Goal: Information Seeking & Learning: Learn about a topic

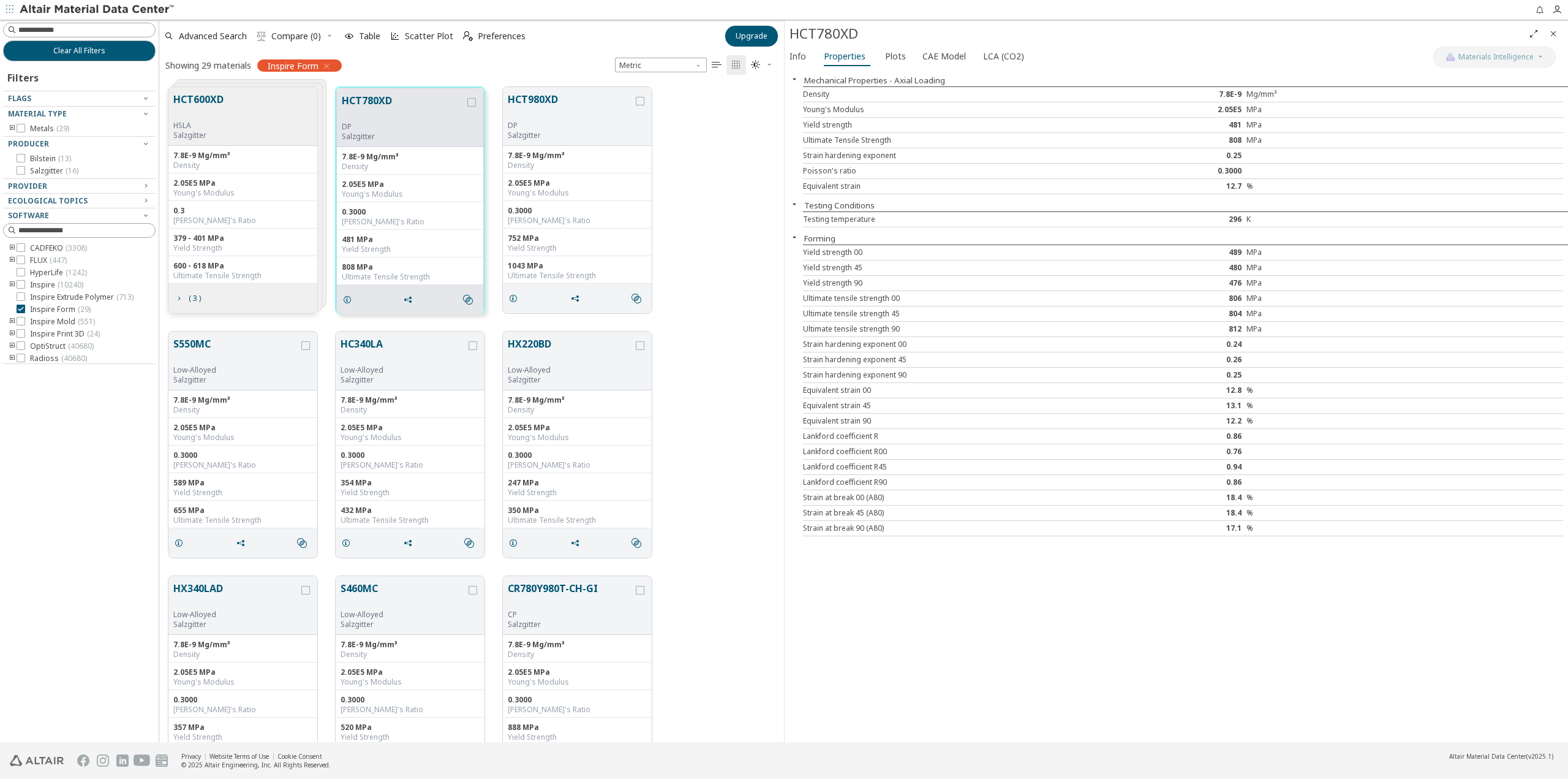
scroll to position [655, 616]
click at [24, 307] on icon at bounding box center [20, 308] width 9 height 9
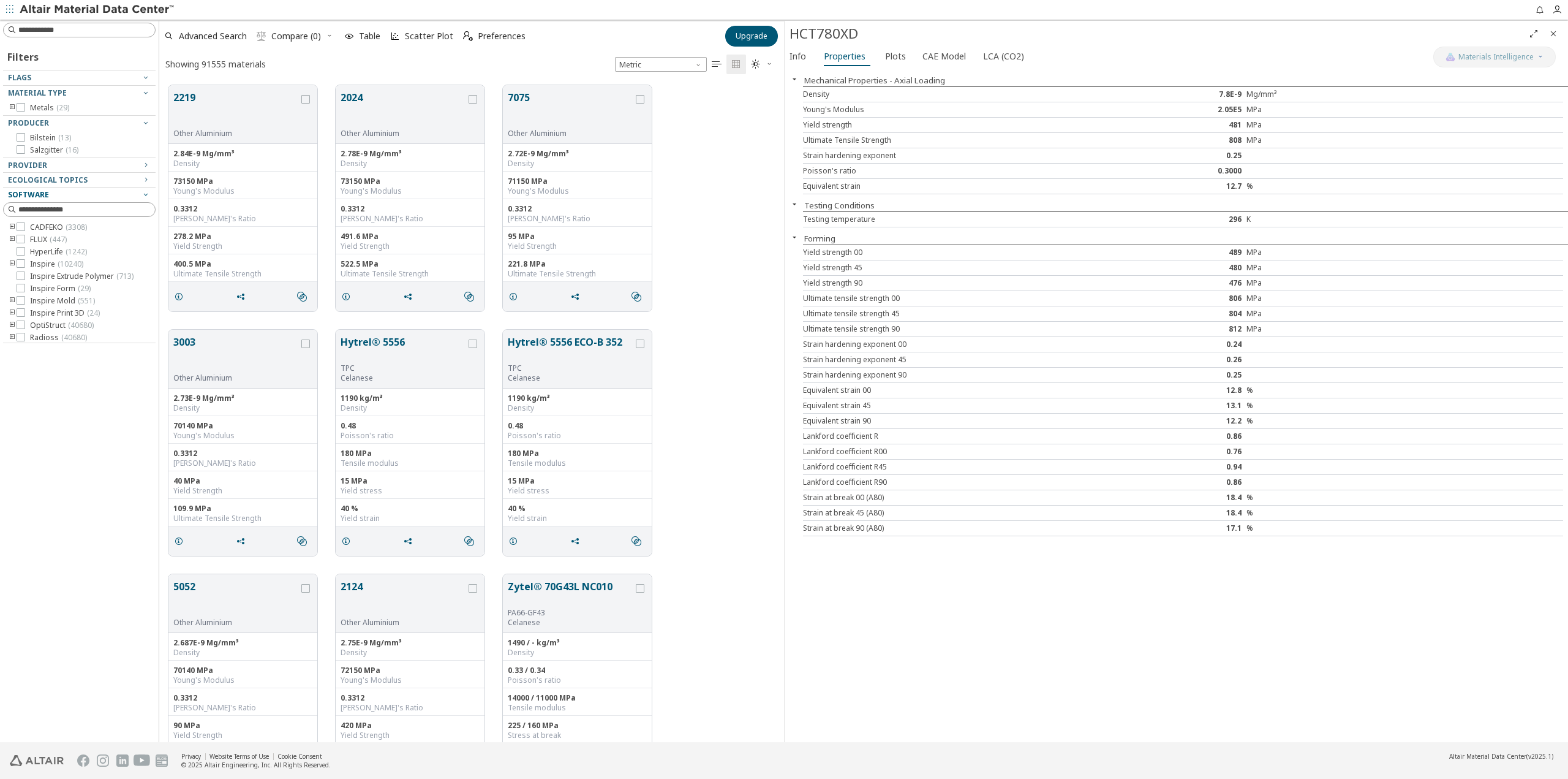
click at [146, 196] on icon "button" at bounding box center [146, 194] width 10 height 10
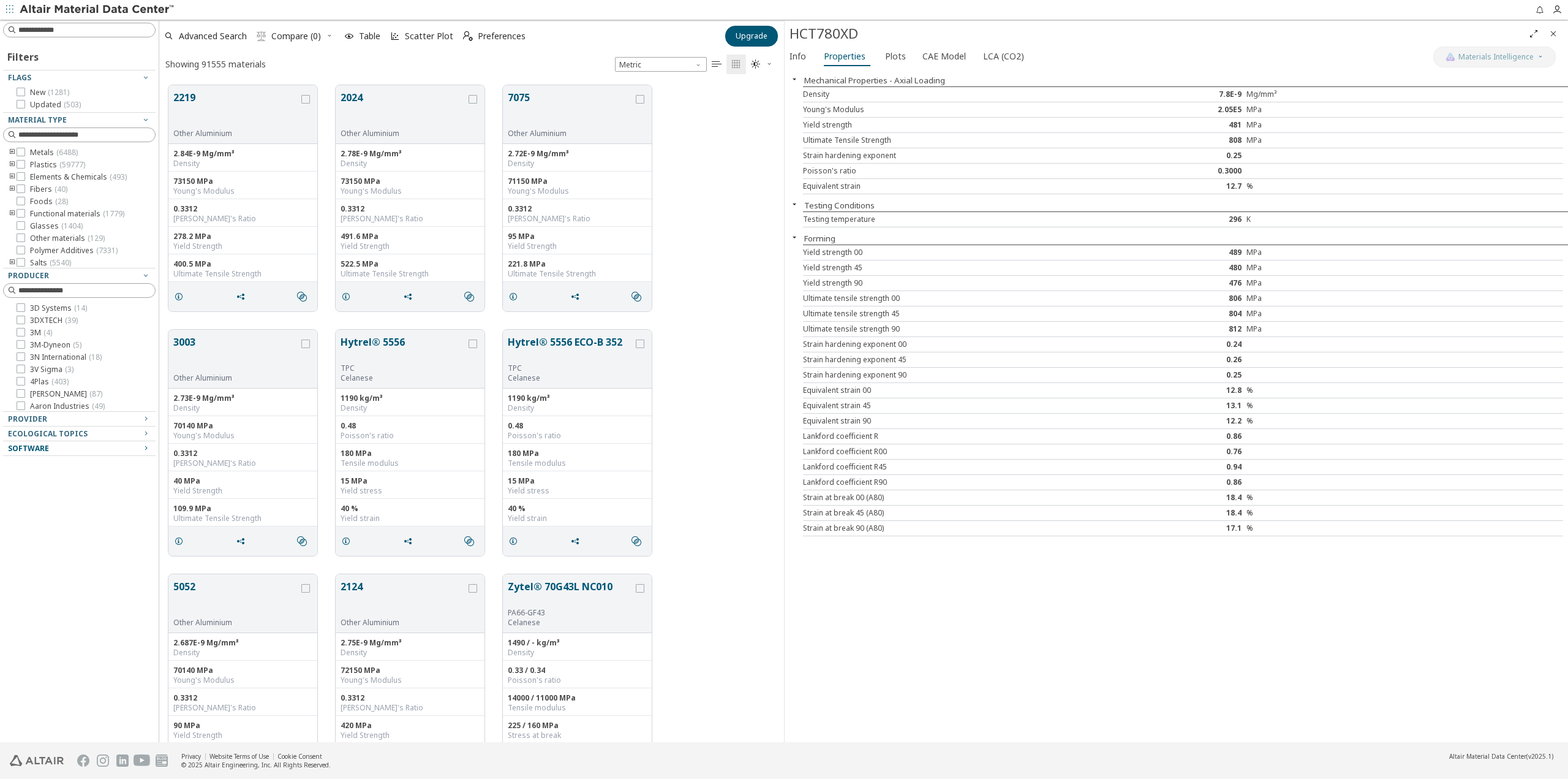
click at [139, 444] on div "Software" at bounding box center [75, 449] width 133 height 10
click at [799, 54] on span "Info" at bounding box center [797, 56] width 16 height 19
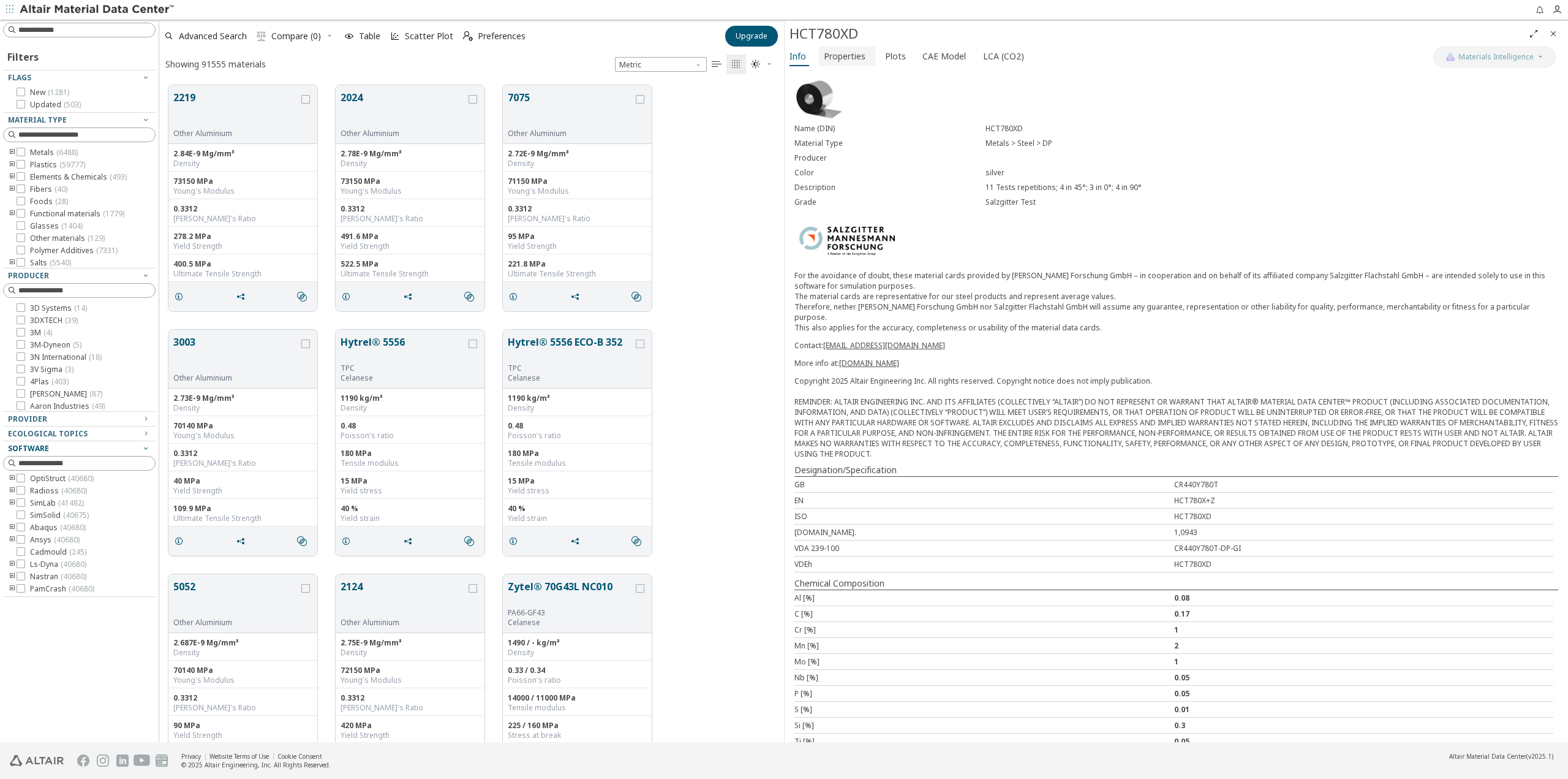
click at [848, 55] on span "Properties" at bounding box center [844, 56] width 41 height 19
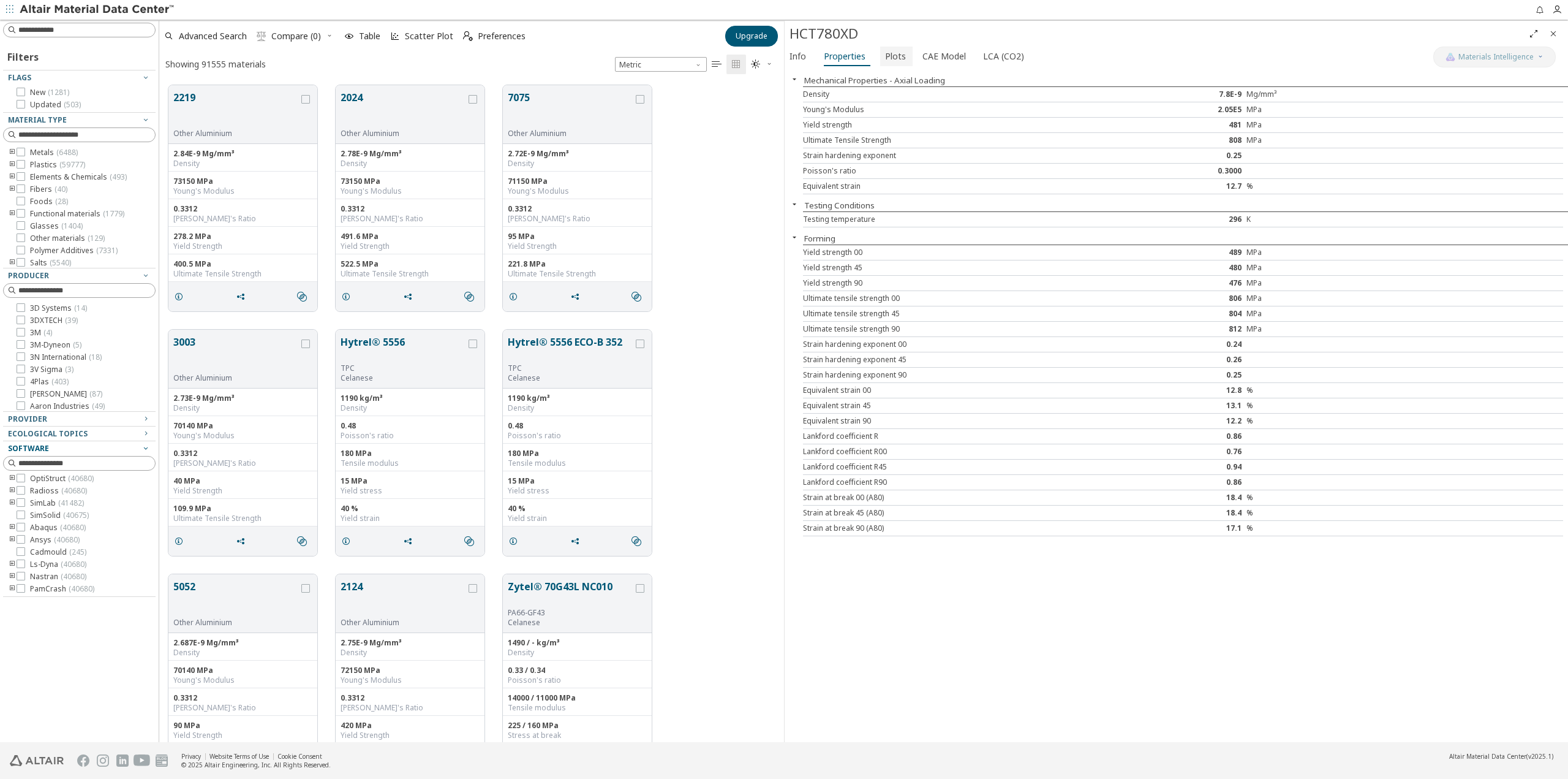
click at [893, 59] on span "Plots" at bounding box center [896, 56] width 21 height 19
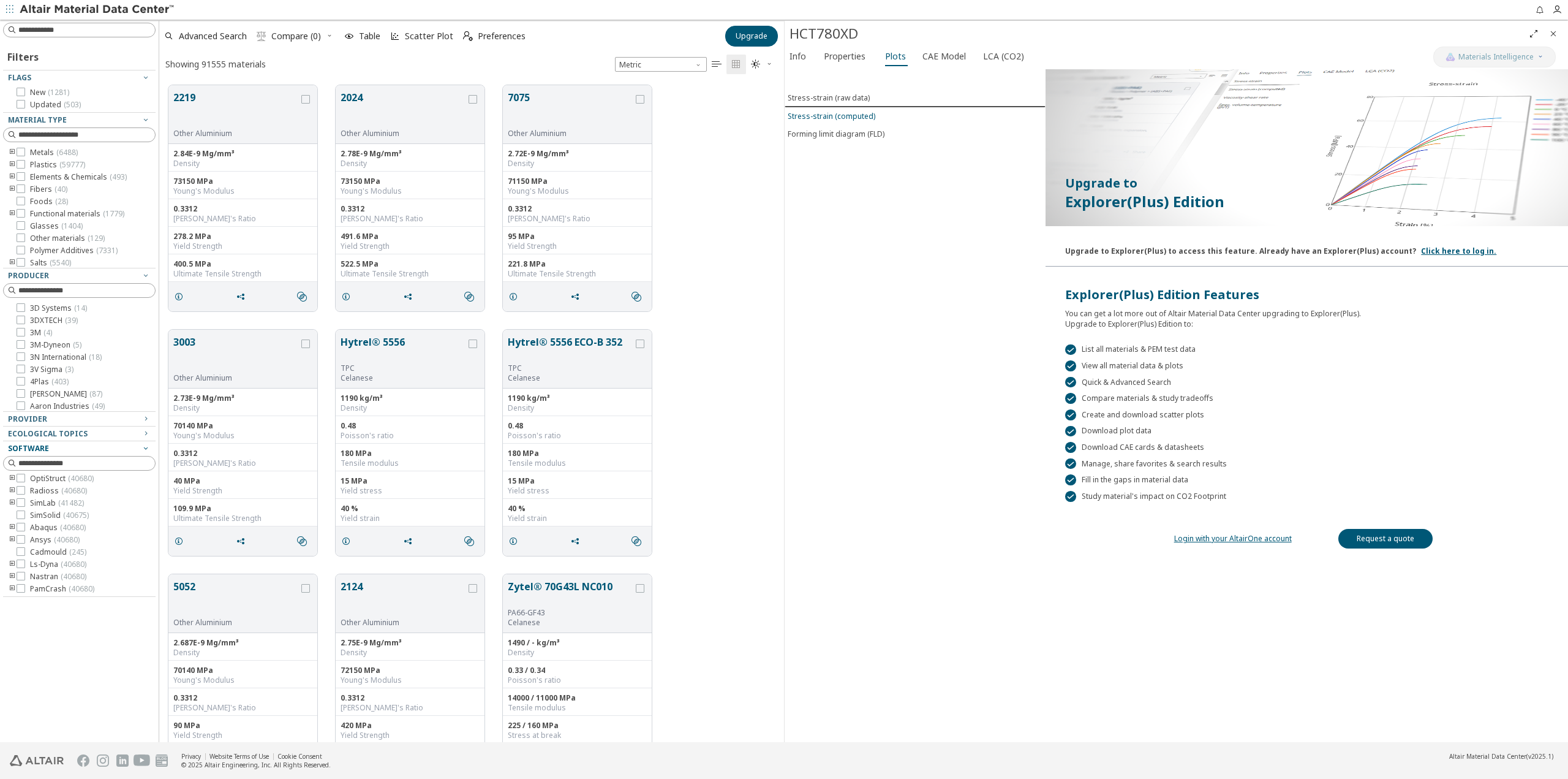
click at [833, 117] on div "Stress-strain (computed)" at bounding box center [831, 116] width 88 height 11
click at [824, 100] on div "Stress-strain (raw data)" at bounding box center [828, 97] width 82 height 11
click at [933, 51] on span "CAE Model" at bounding box center [944, 56] width 44 height 19
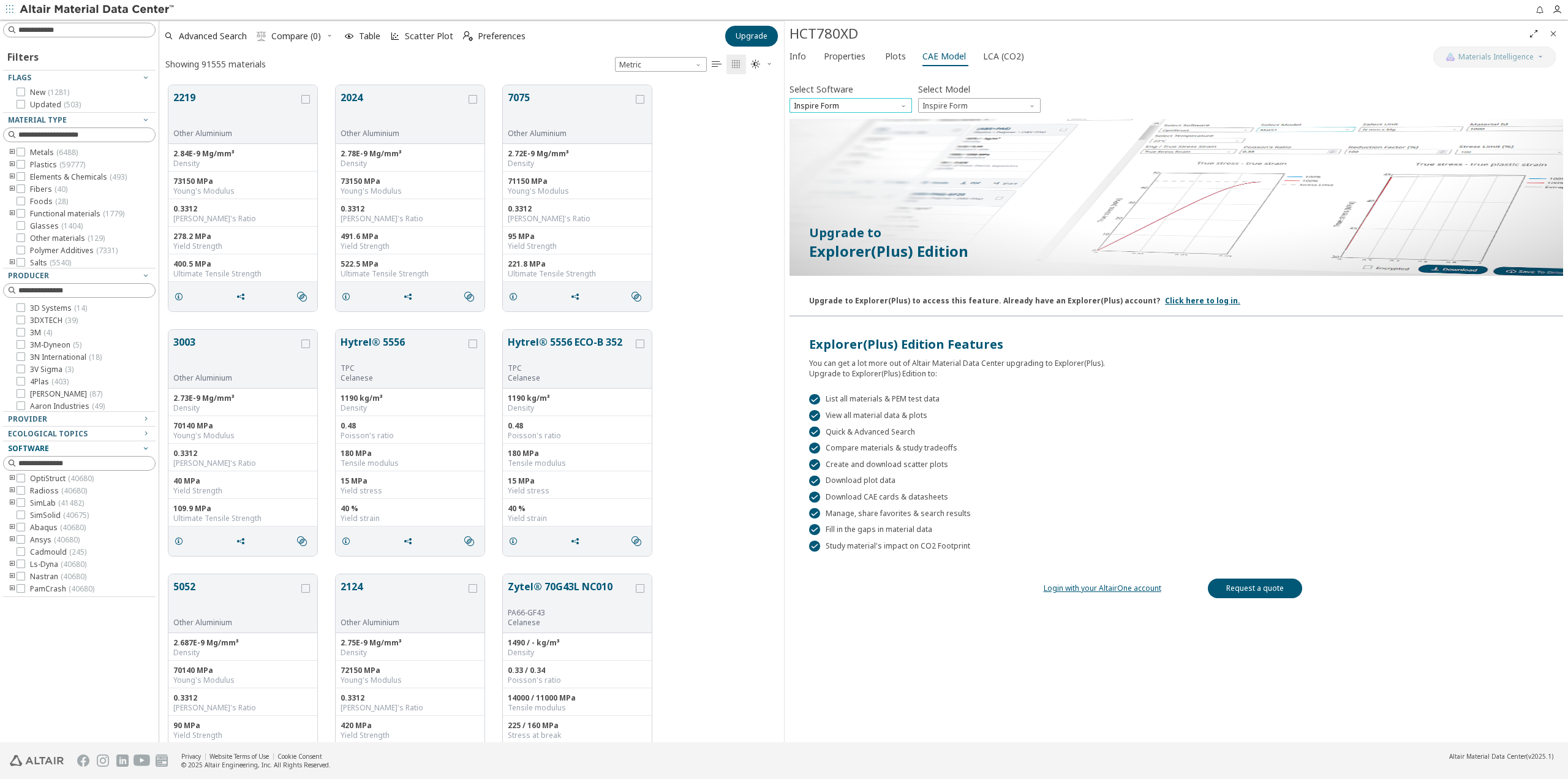
click at [892, 105] on span "Inspire Form" at bounding box center [850, 105] width 122 height 15
click at [834, 238] on span "Ls-Dyna" at bounding box center [850, 238] width 113 height 9
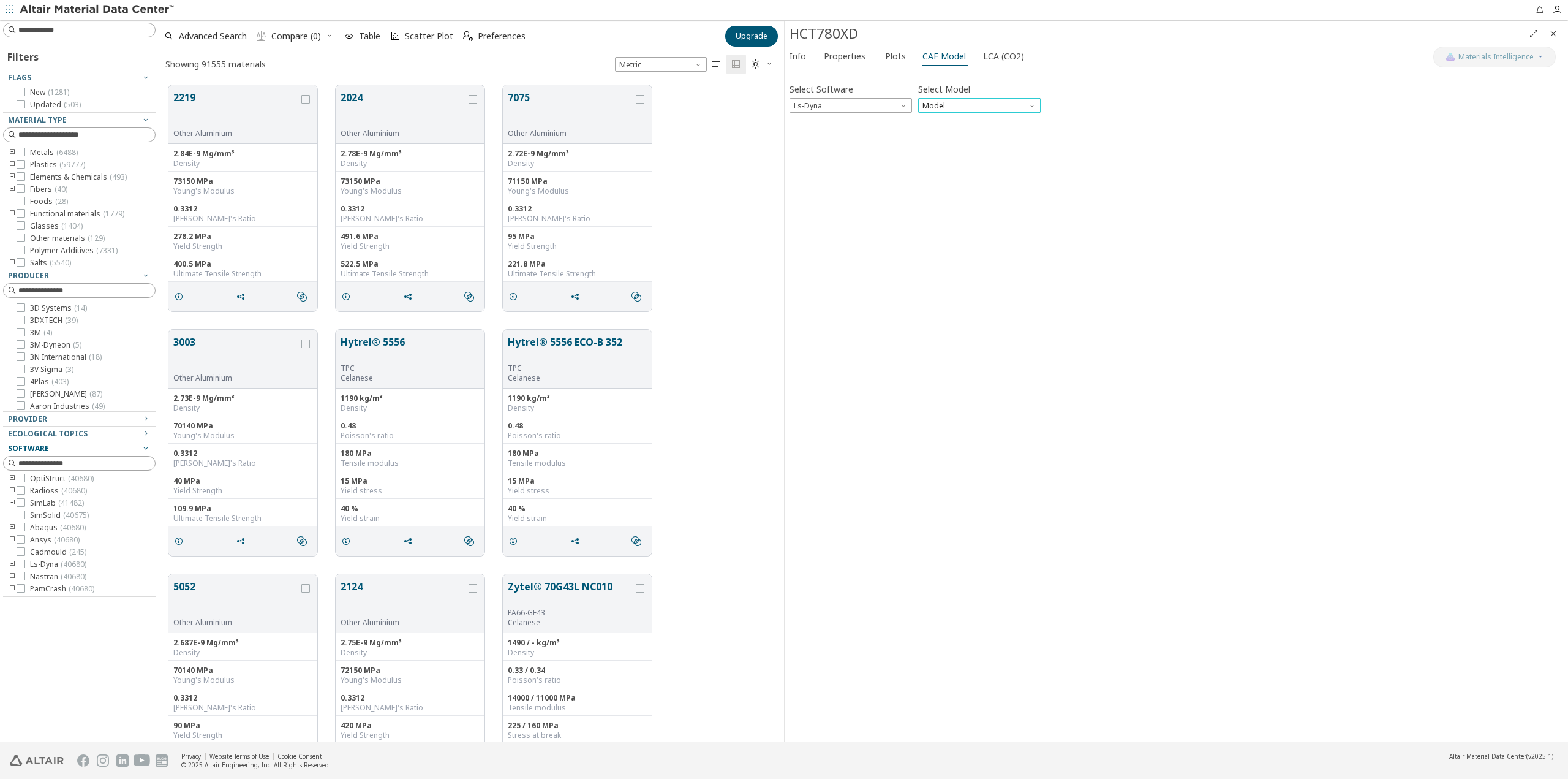
click at [995, 108] on span "Model" at bounding box center [979, 105] width 122 height 15
click at [978, 118] on span "Mat1" at bounding box center [979, 120] width 113 height 9
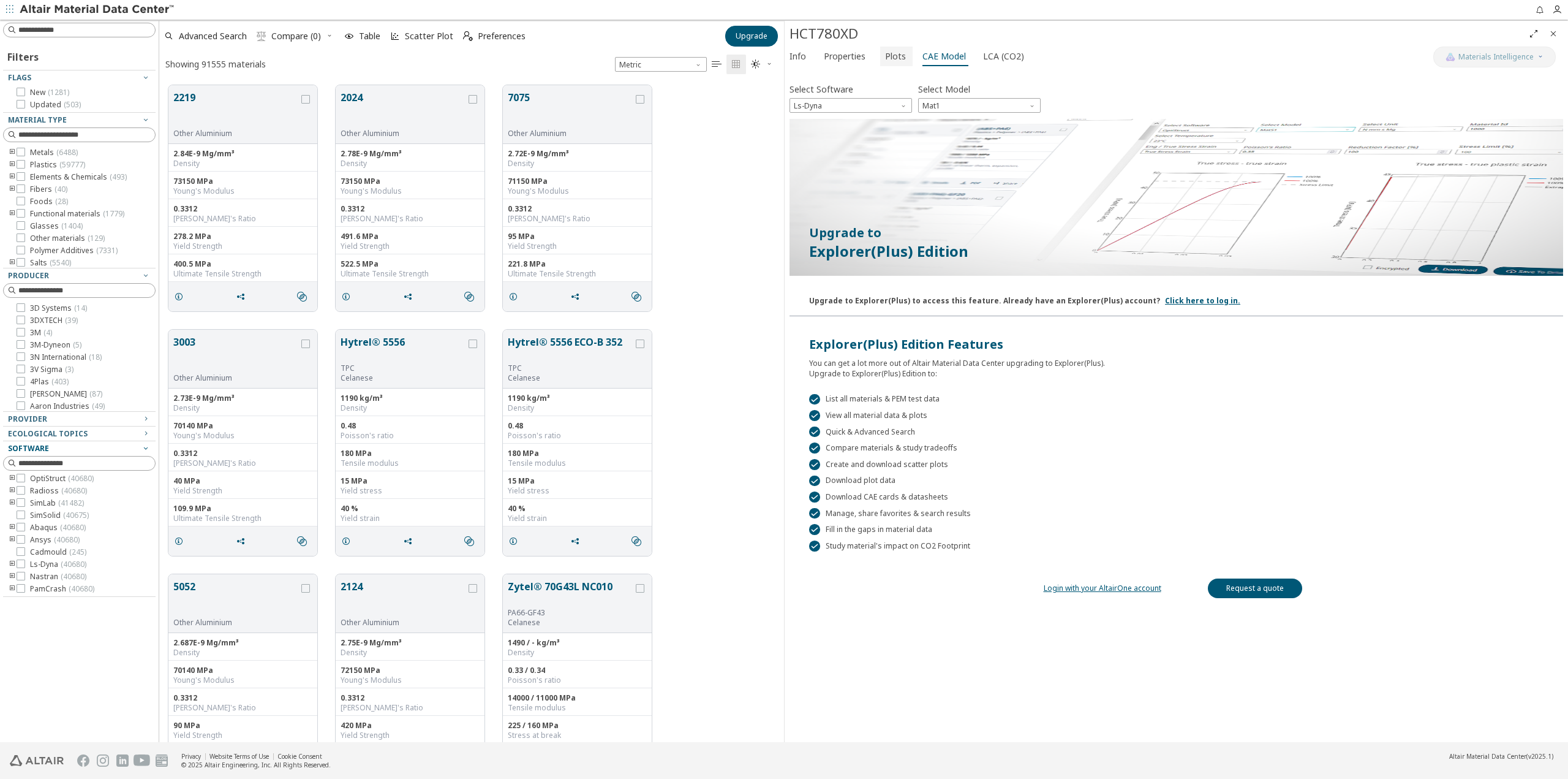
click at [891, 54] on span "Plots" at bounding box center [896, 56] width 21 height 19
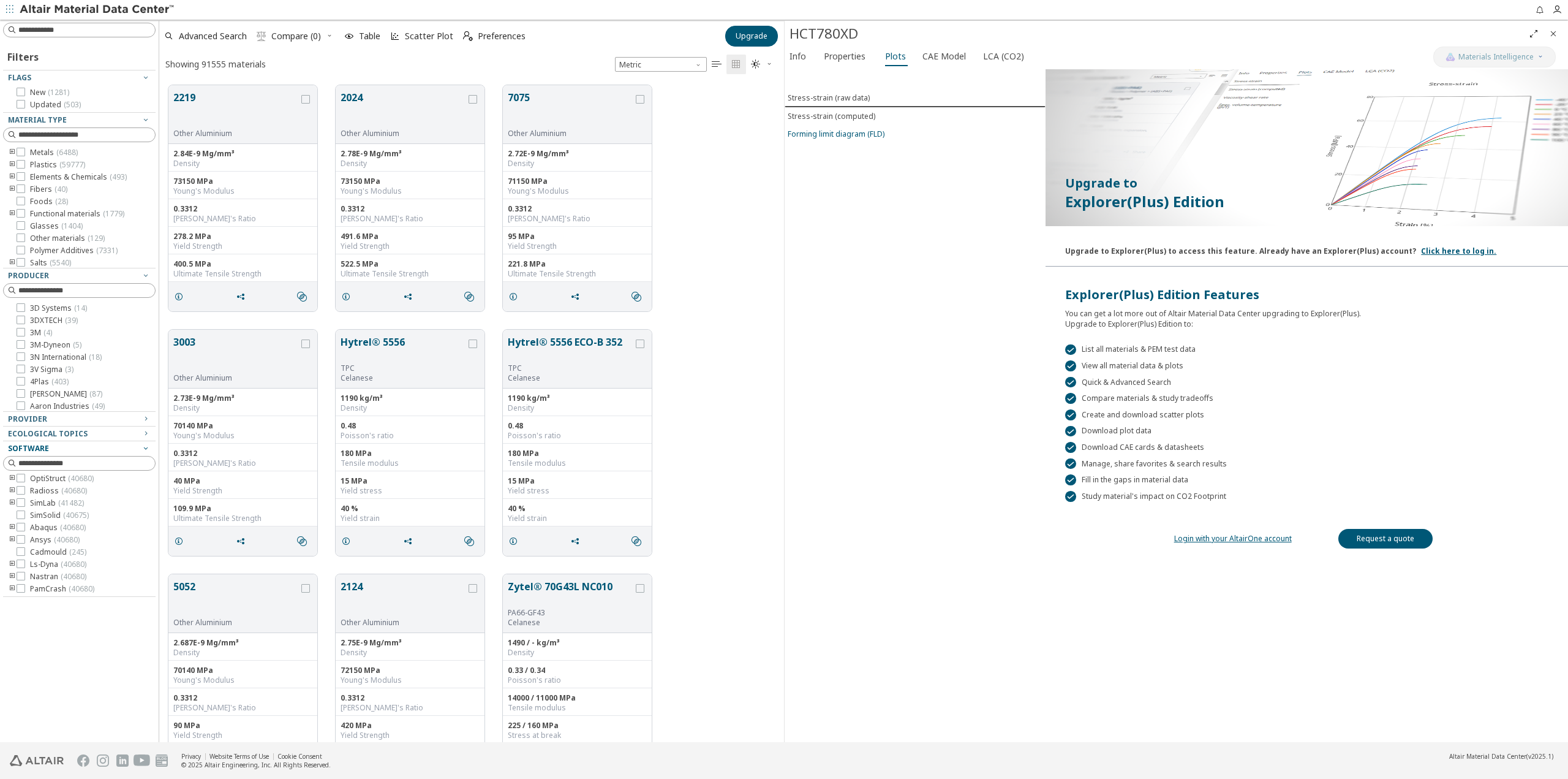
click at [874, 138] on div "Forming limit diagram (FLD)" at bounding box center [836, 134] width 97 height 11
click at [853, 53] on span "Properties" at bounding box center [844, 56] width 41 height 19
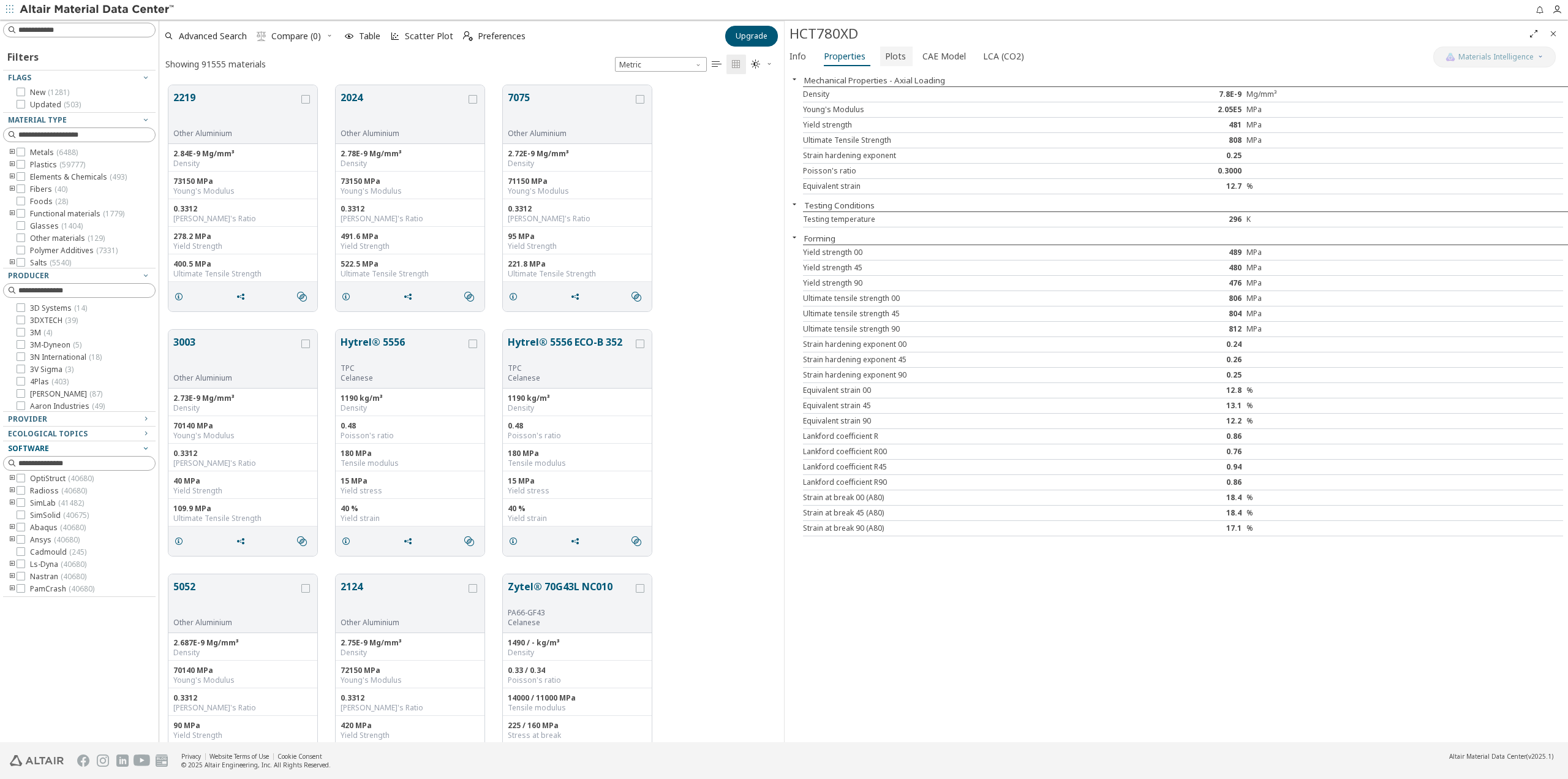
click at [892, 56] on span "Plots" at bounding box center [896, 56] width 21 height 19
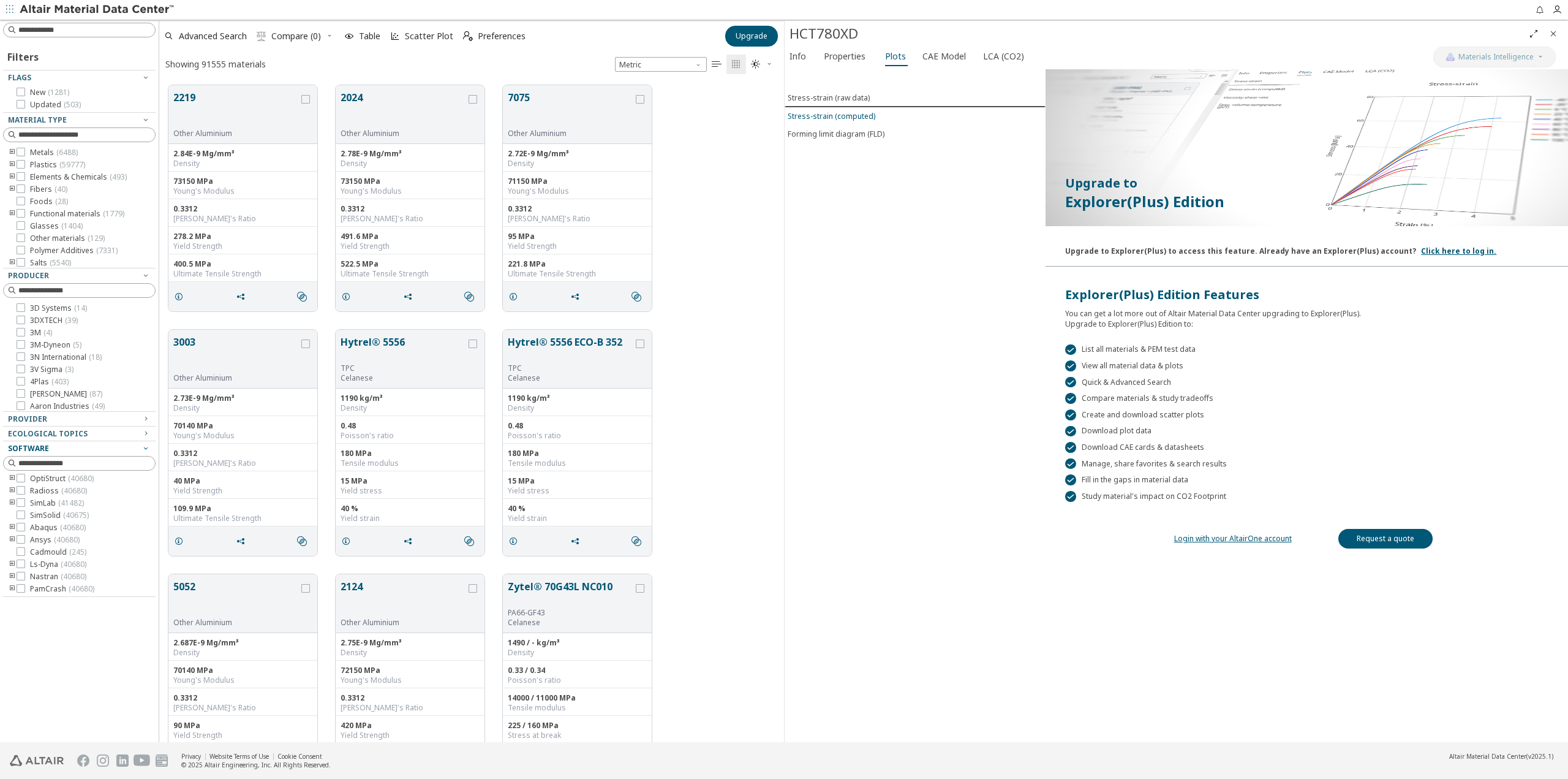
click at [862, 117] on div "Stress-strain (computed)" at bounding box center [831, 116] width 88 height 11
click at [863, 134] on div "Forming limit diagram (FLD)" at bounding box center [836, 134] width 97 height 11
click at [941, 58] on span "CAE Model" at bounding box center [944, 56] width 44 height 19
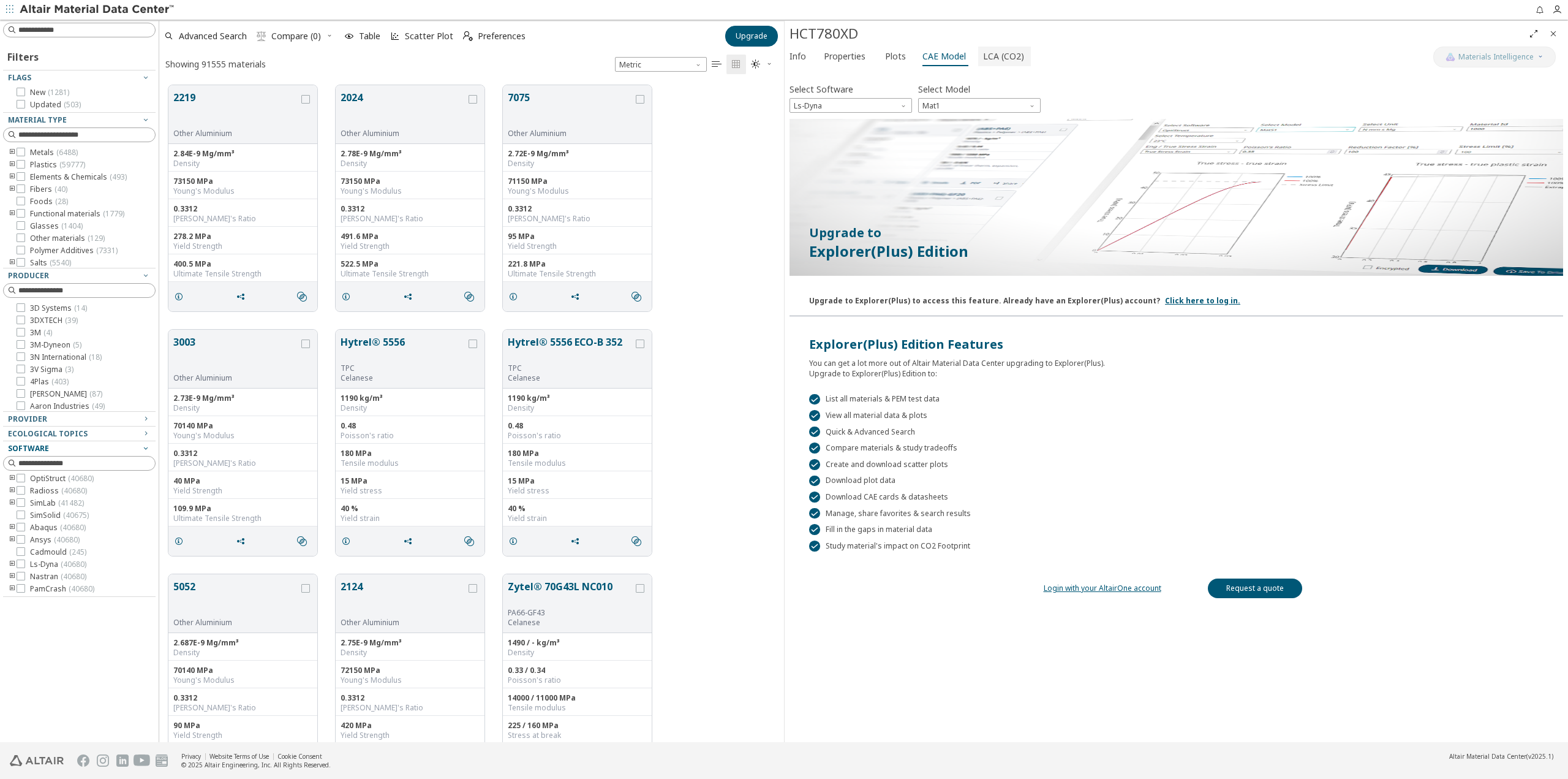
click at [991, 51] on span "LCA (CO2)" at bounding box center [1003, 56] width 41 height 19
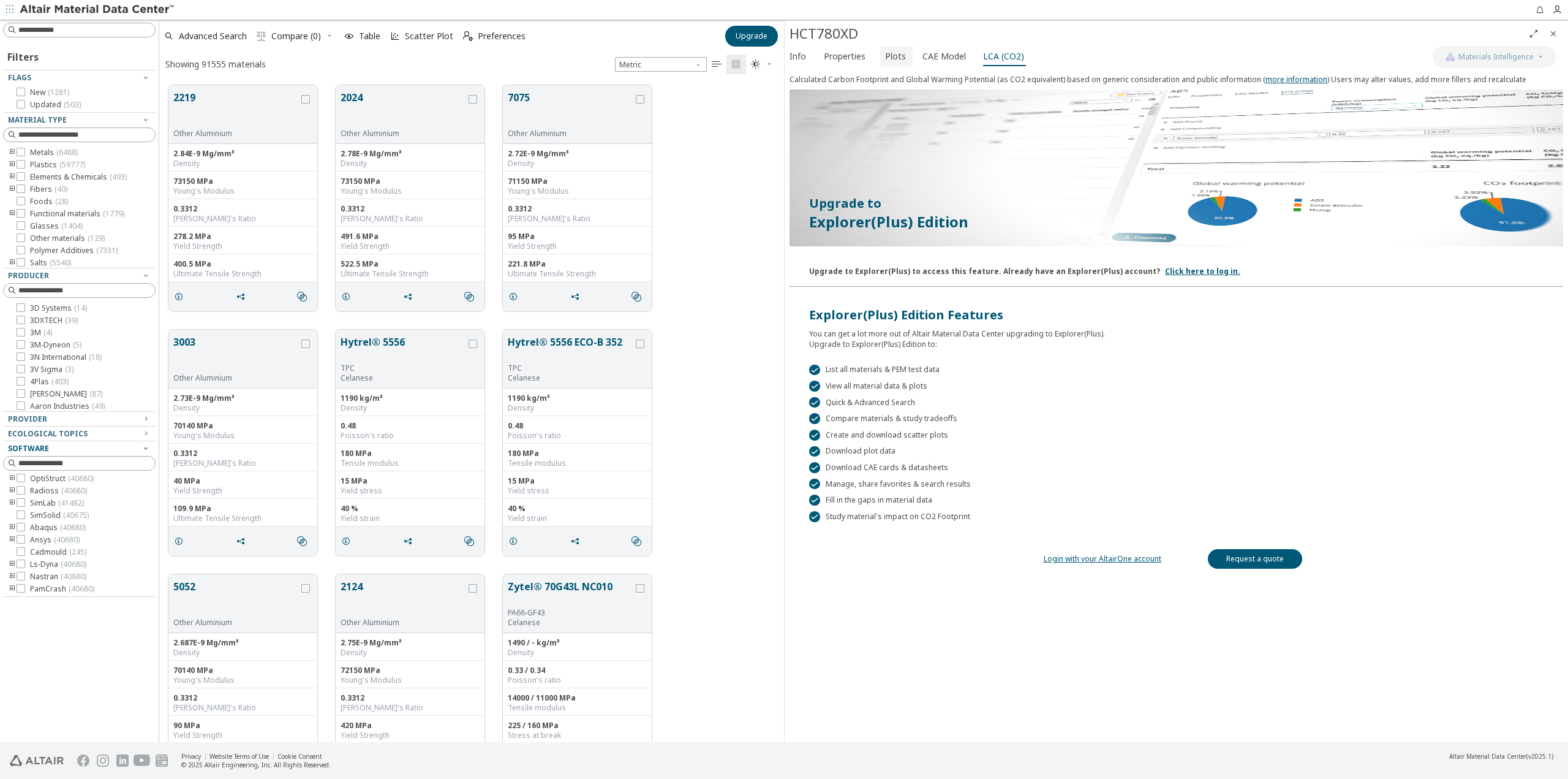
click at [893, 58] on span "Plots" at bounding box center [896, 56] width 21 height 19
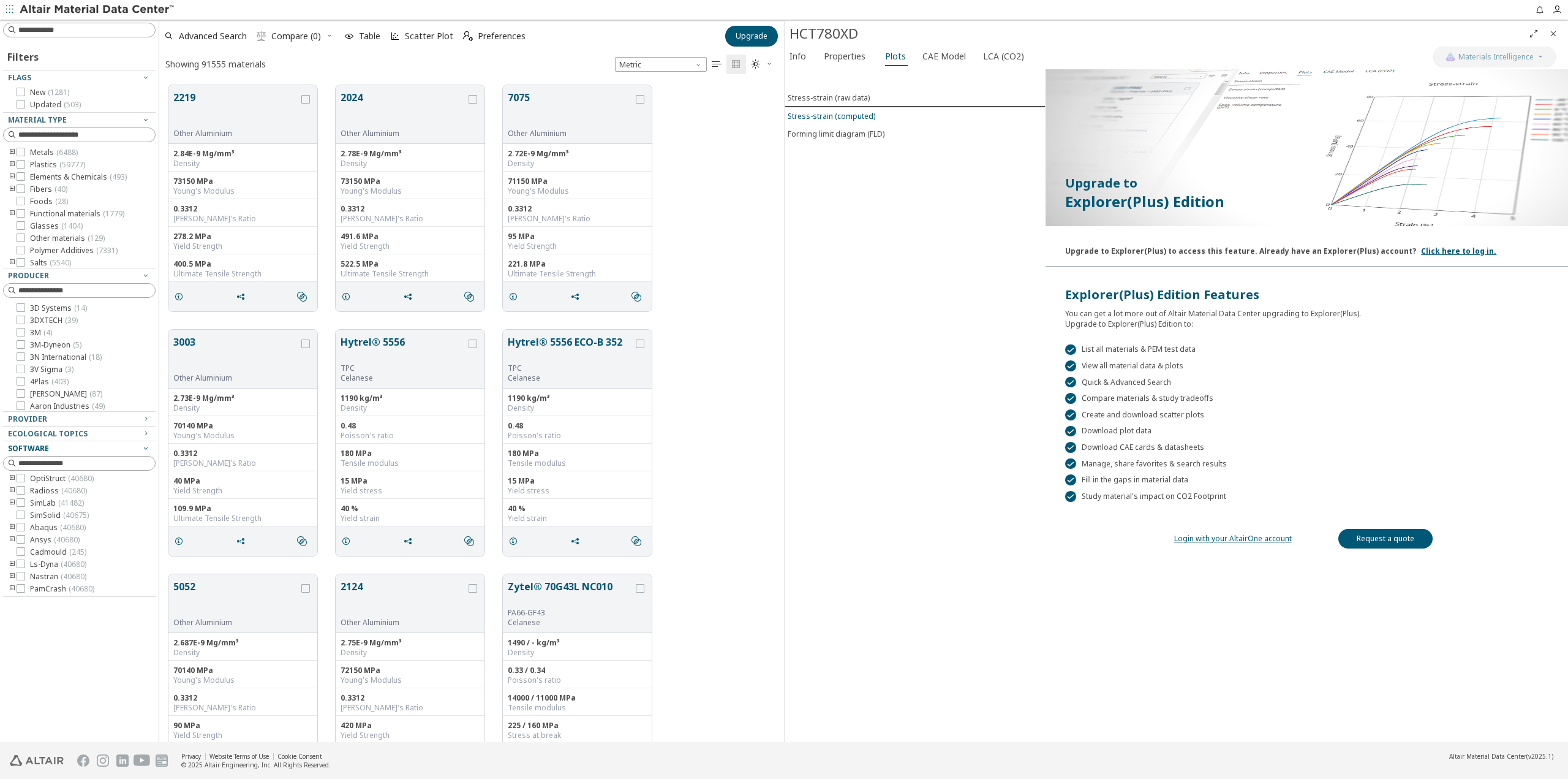
click at [823, 110] on button "Stress-strain (computed)" at bounding box center [915, 116] width 261 height 18
drag, startPoint x: 20, startPoint y: 564, endPoint x: 127, endPoint y: 626, distance: 123.7
click at [20, 564] on icon at bounding box center [20, 563] width 9 height 9
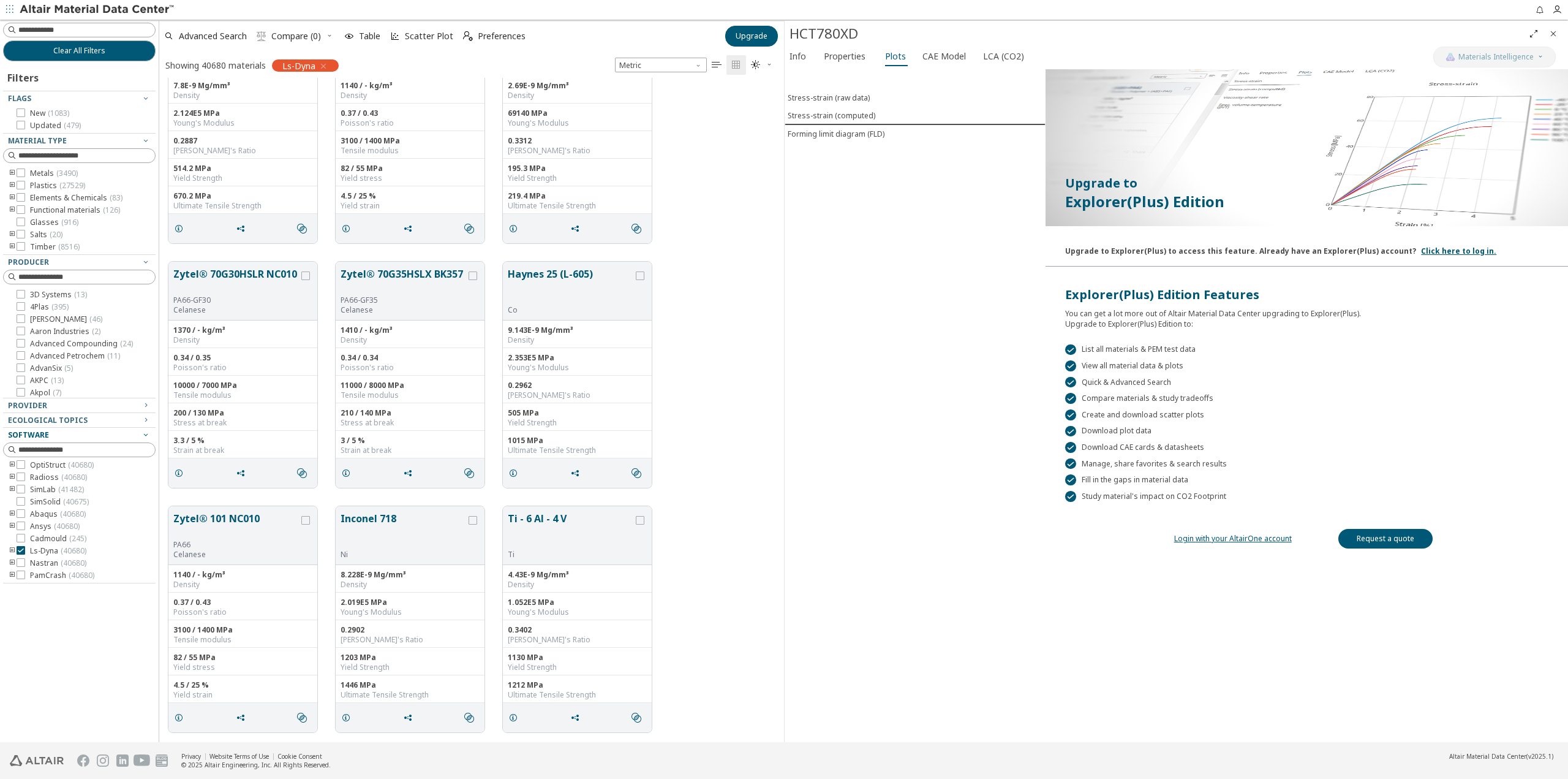
scroll to position [735, 0]
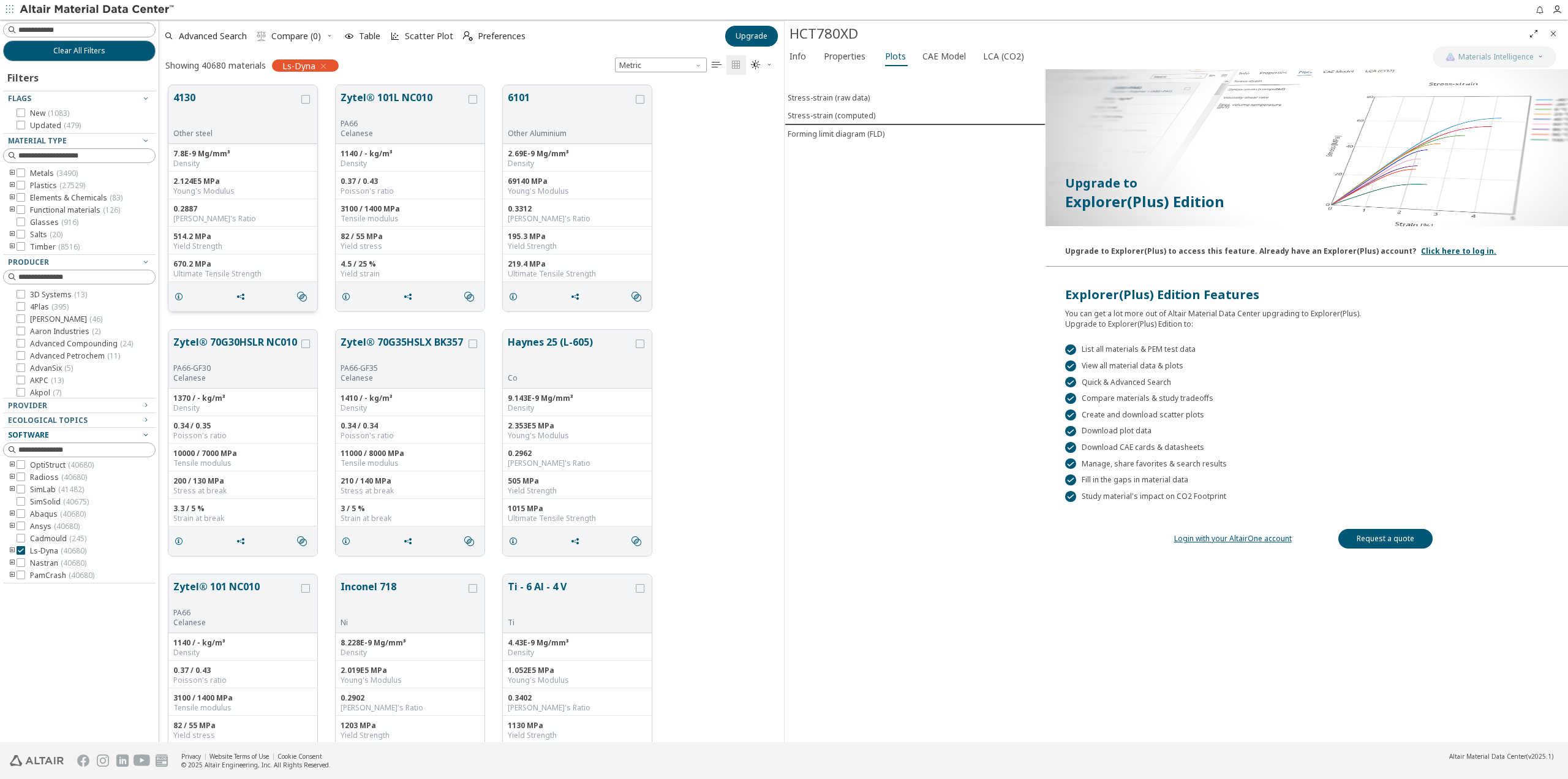
click at [229, 126] on button "4130" at bounding box center [236, 110] width 126 height 39
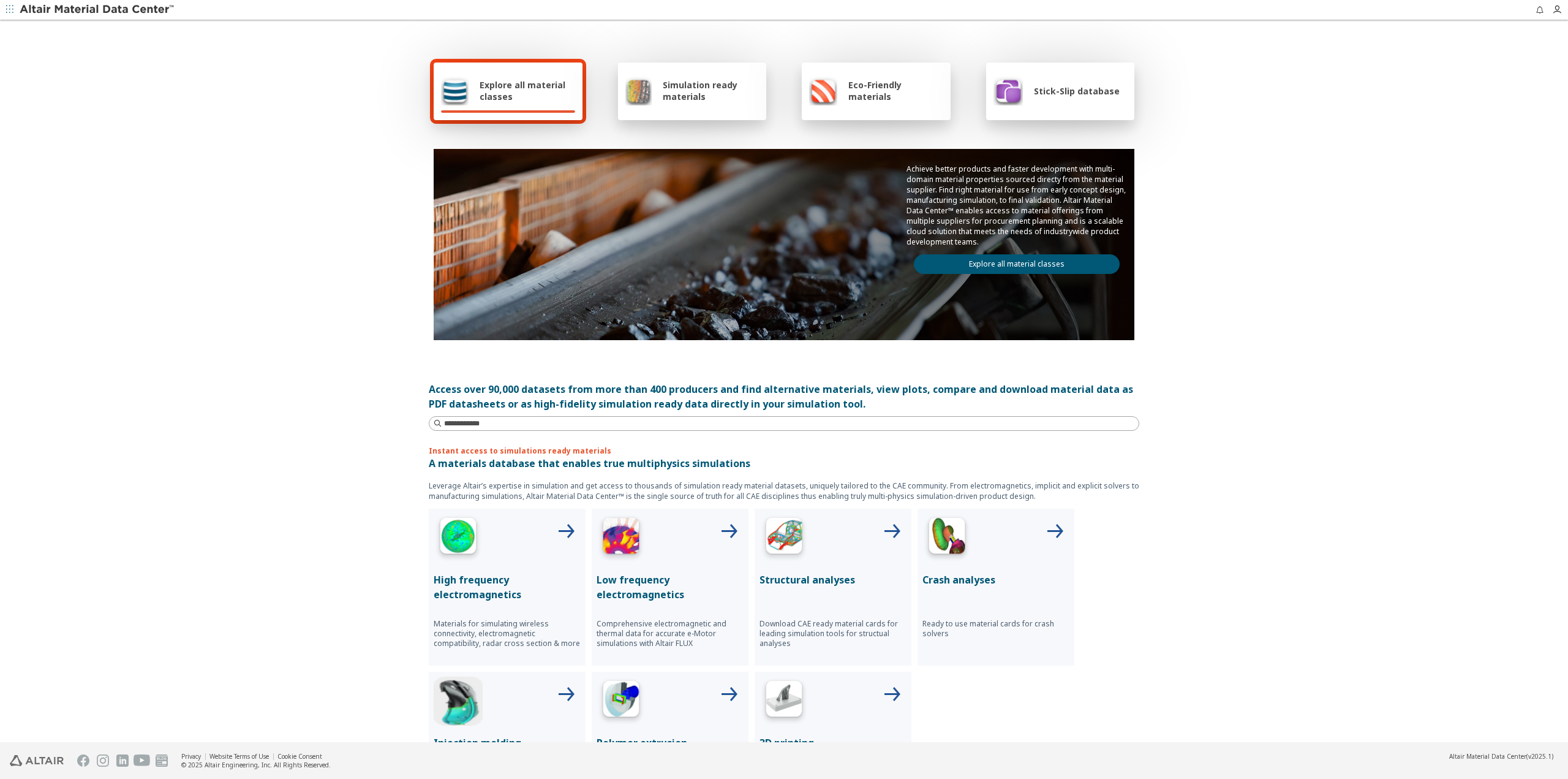
click at [677, 94] on span "Simulation ready materials" at bounding box center [711, 90] width 97 height 24
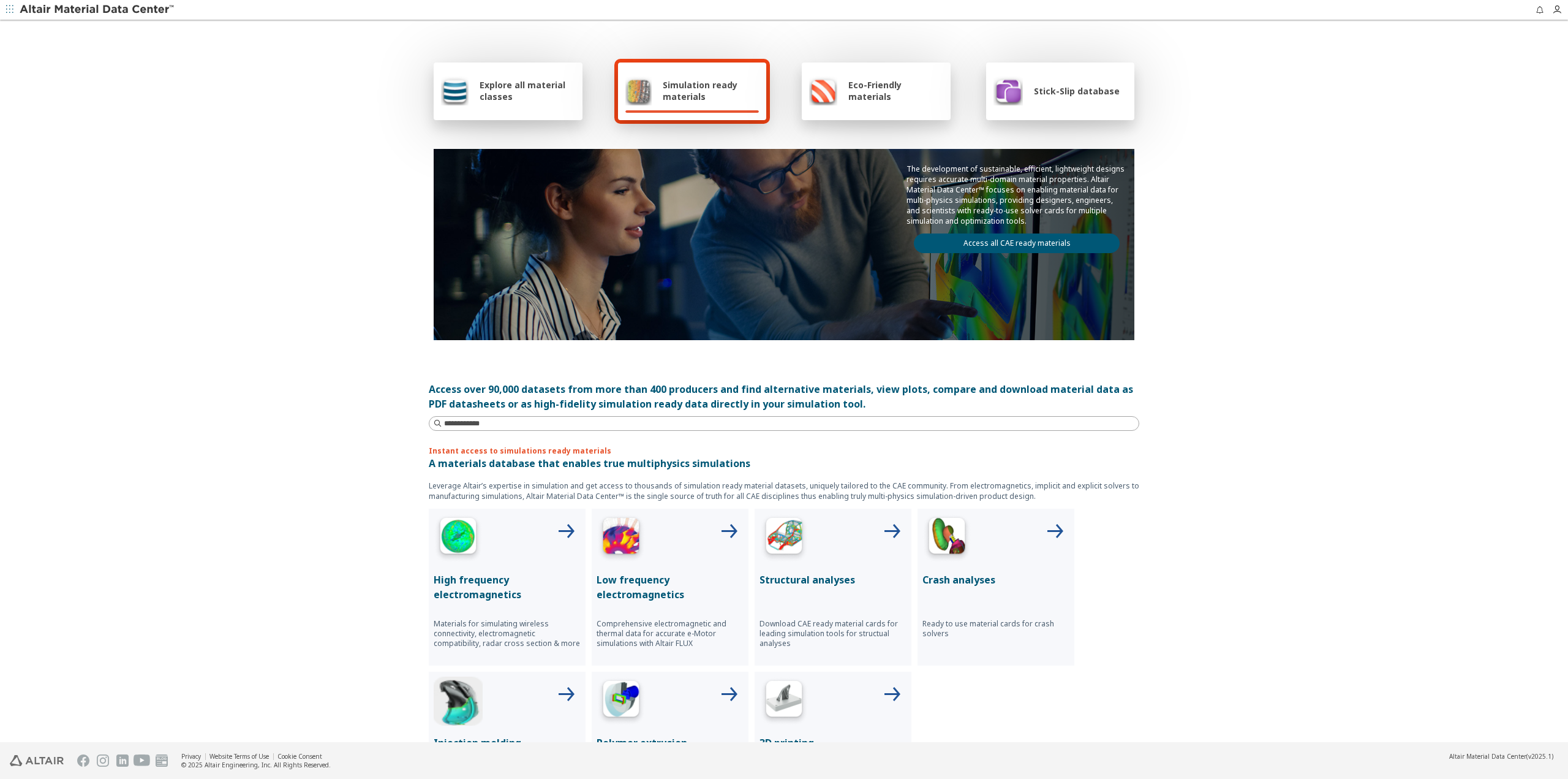
click at [540, 92] on span "Explore all material classes" at bounding box center [527, 90] width 96 height 24
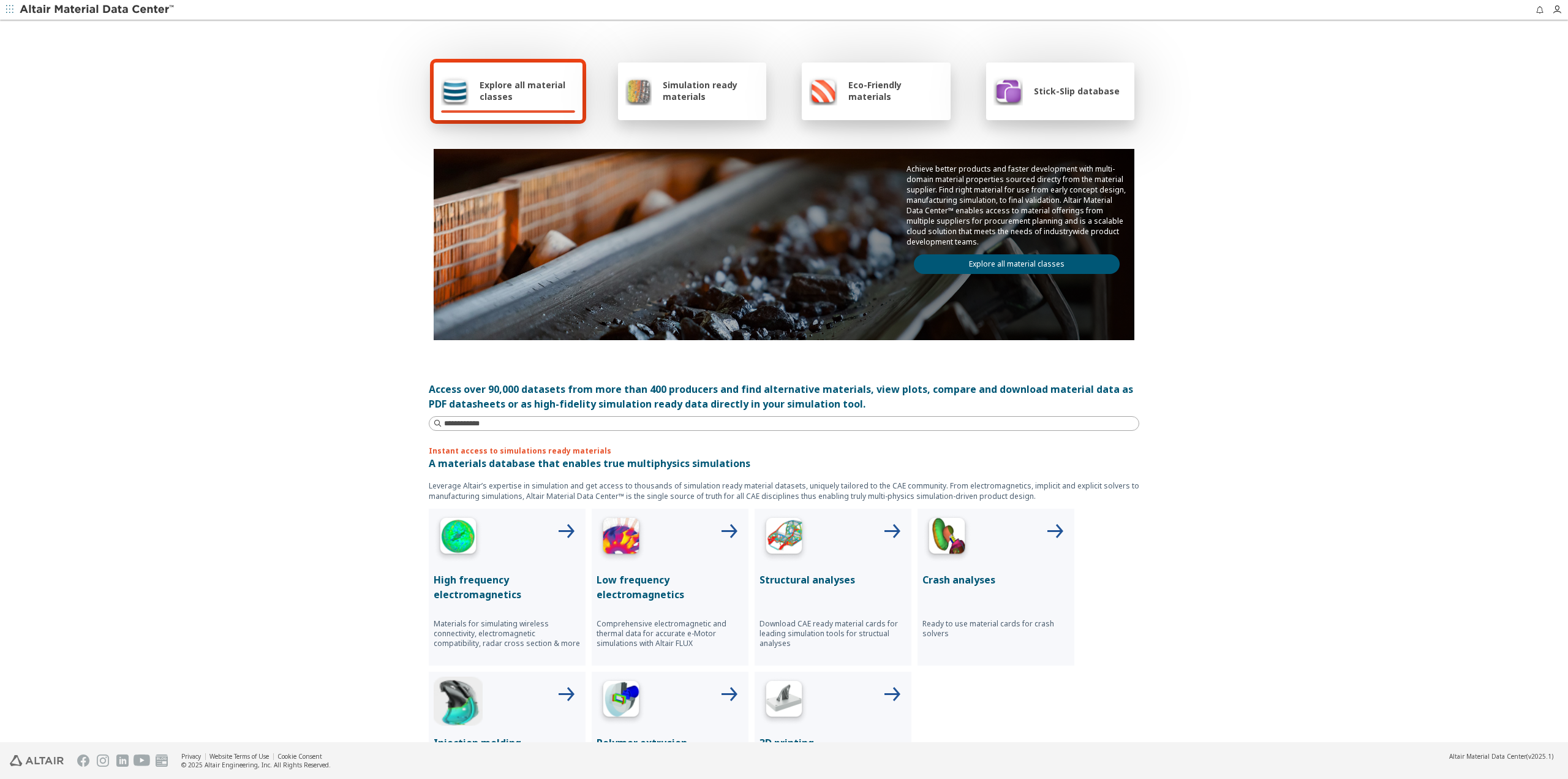
click at [978, 265] on link "Explore all material classes" at bounding box center [1016, 264] width 206 height 19
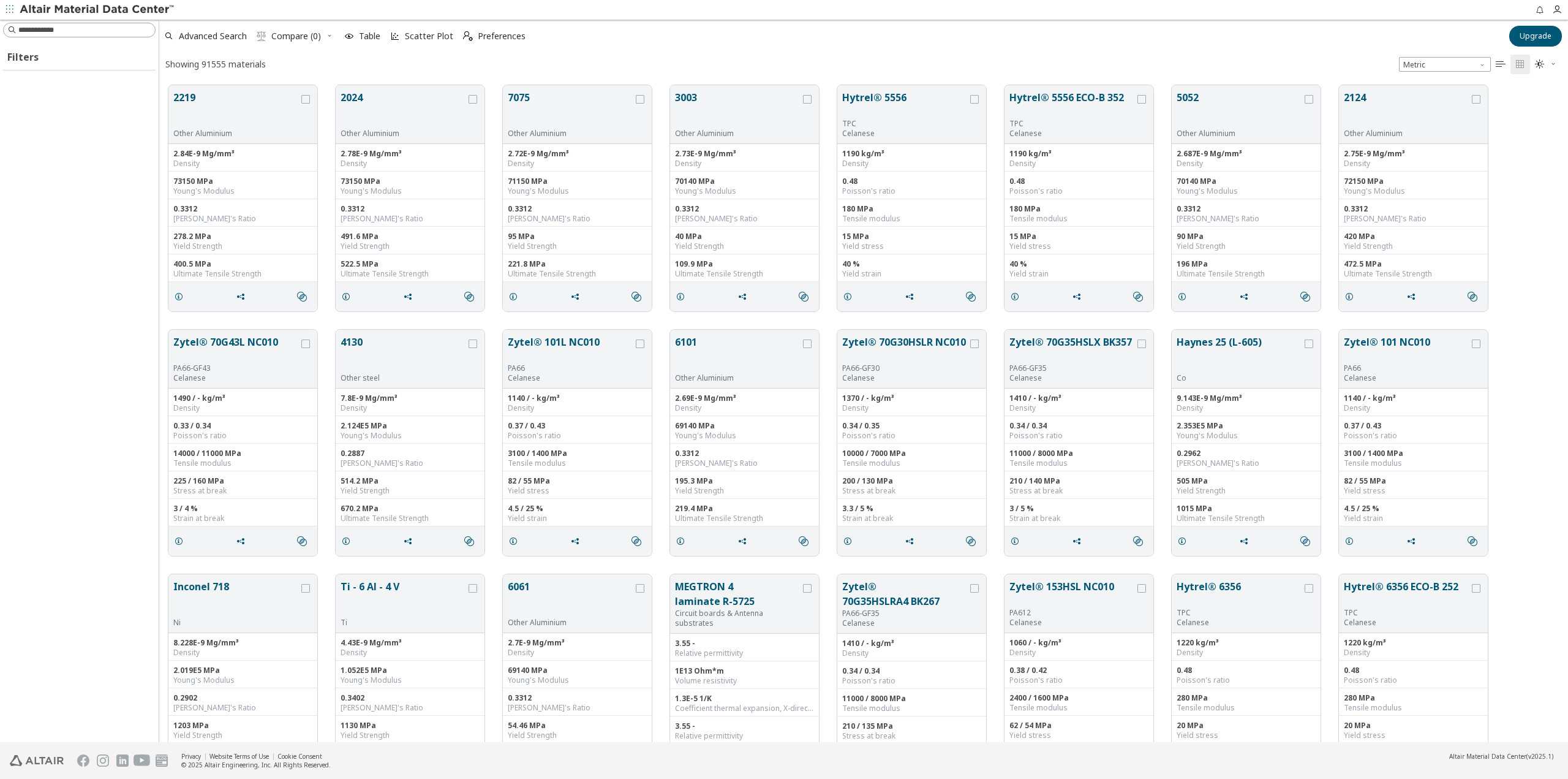
scroll to position [656, 1399]
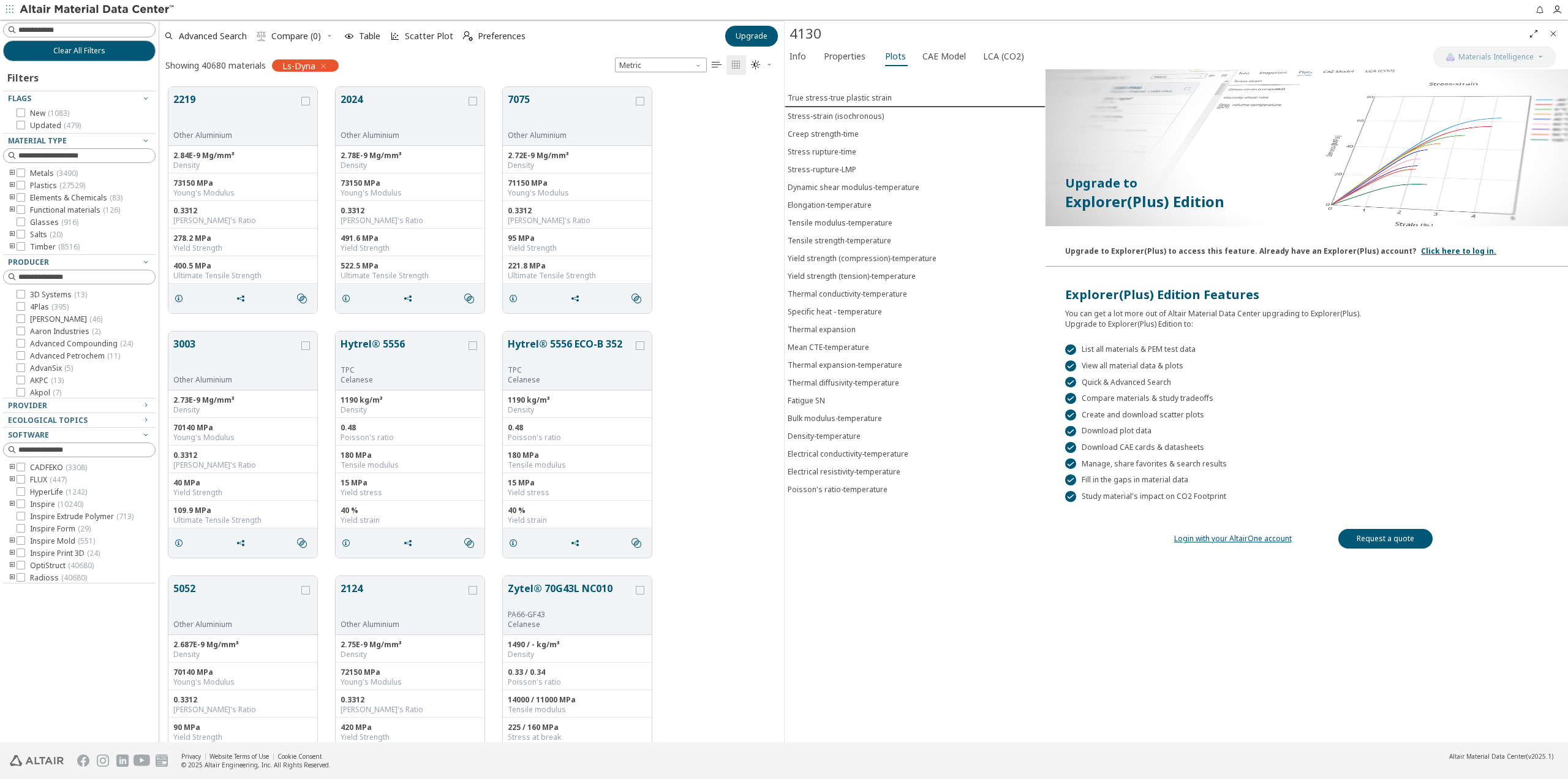
scroll to position [655, 616]
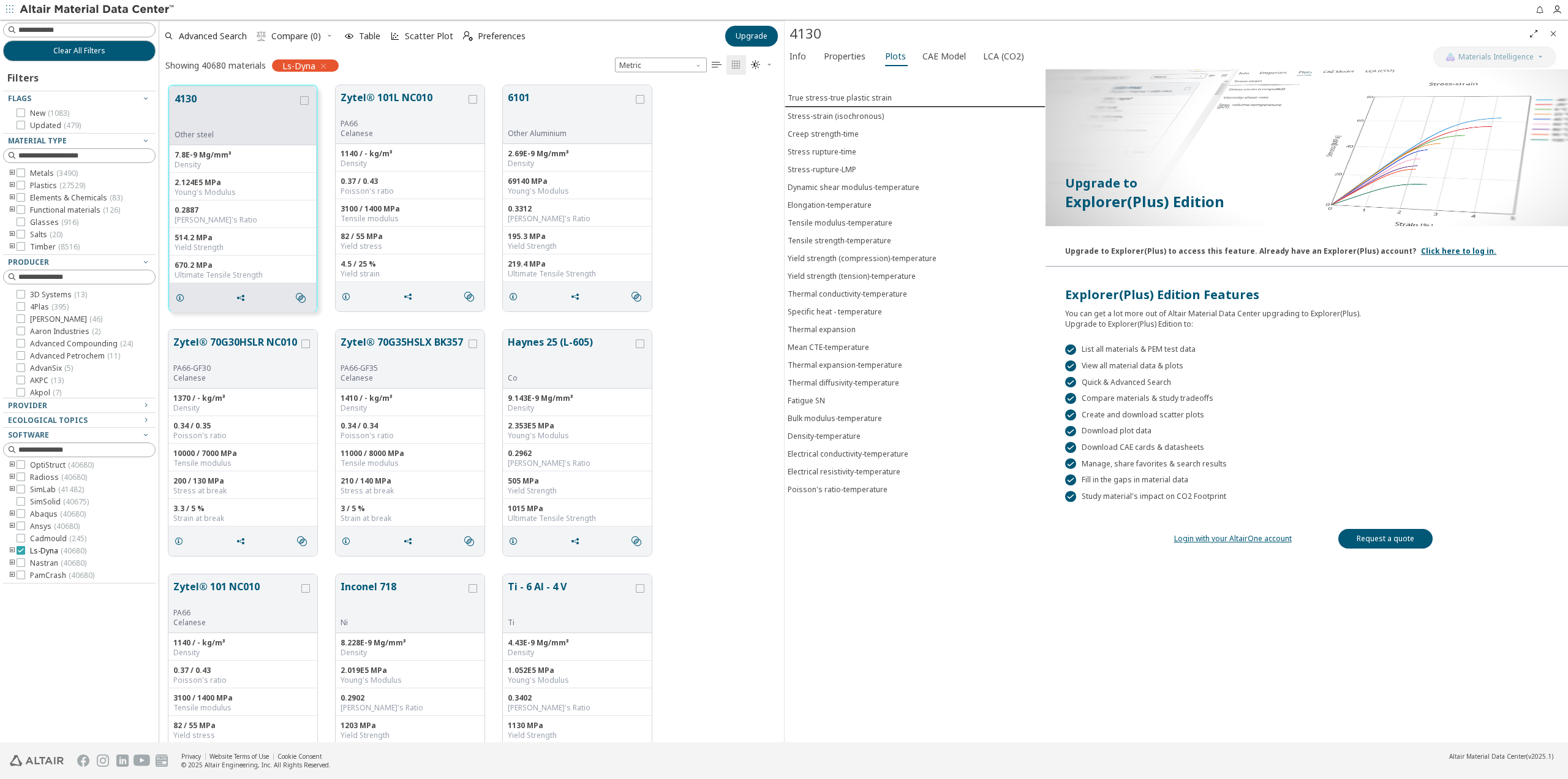
click at [25, 551] on label "Ls-Dyna ( 40680 )" at bounding box center [51, 551] width 70 height 10
